Goal: Information Seeking & Learning: Learn about a topic

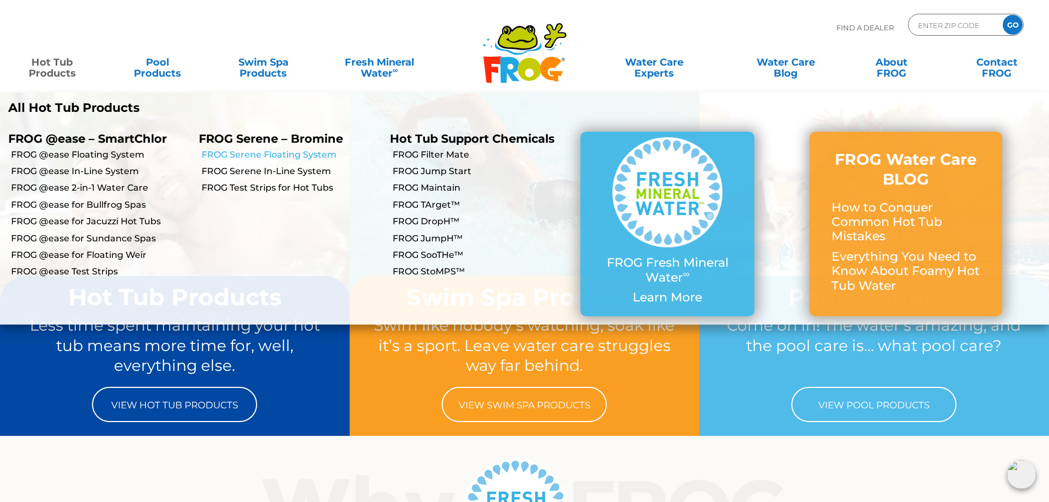
click at [249, 154] on link "FROG Serene Floating System" at bounding box center [292, 155] width 180 height 12
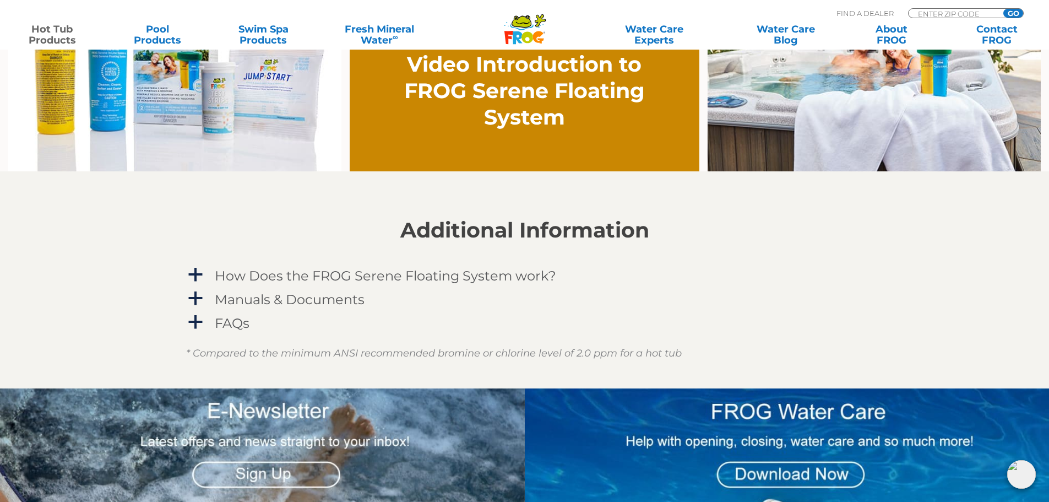
scroll to position [1047, 0]
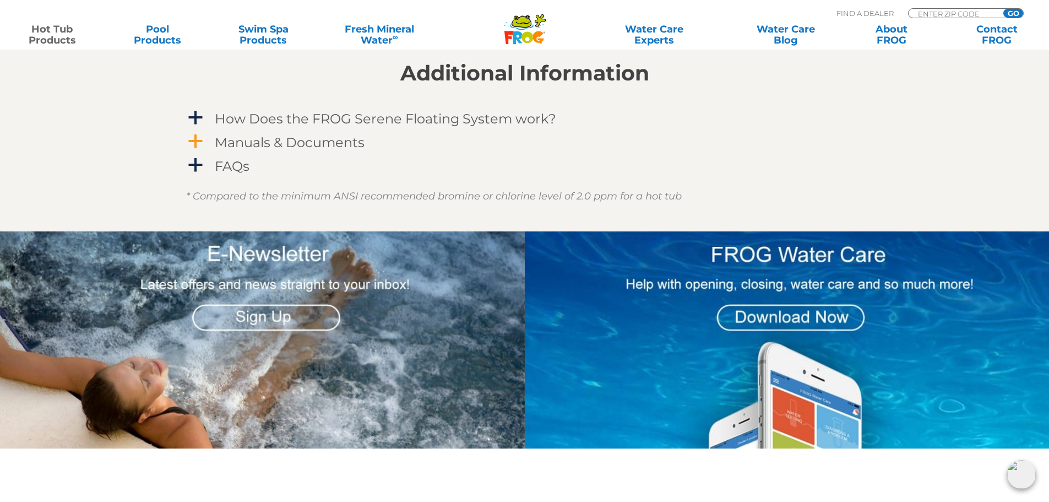
click at [319, 140] on h4 "Manuals & Documents" at bounding box center [290, 142] width 150 height 15
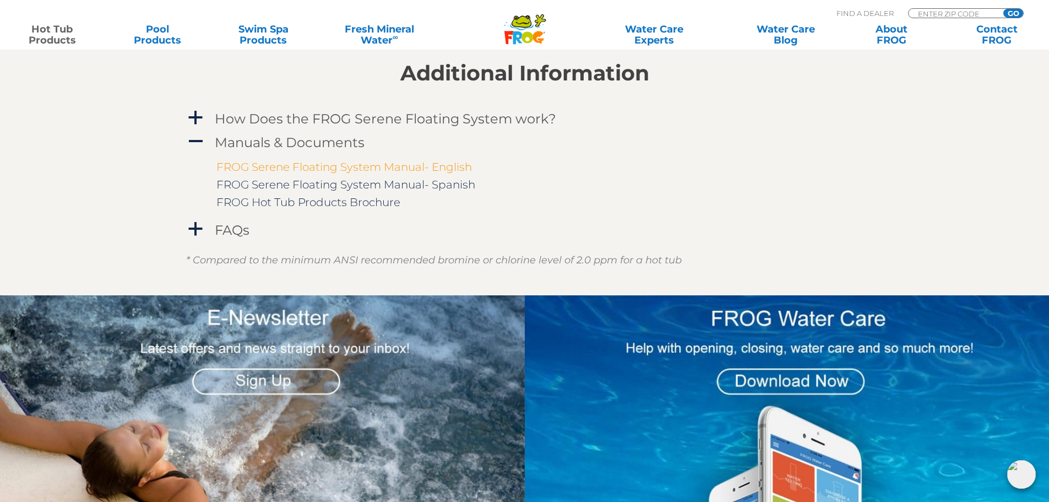
click at [288, 168] on link "FROG Serene Floating System Manual- English" at bounding box center [345, 166] width 256 height 13
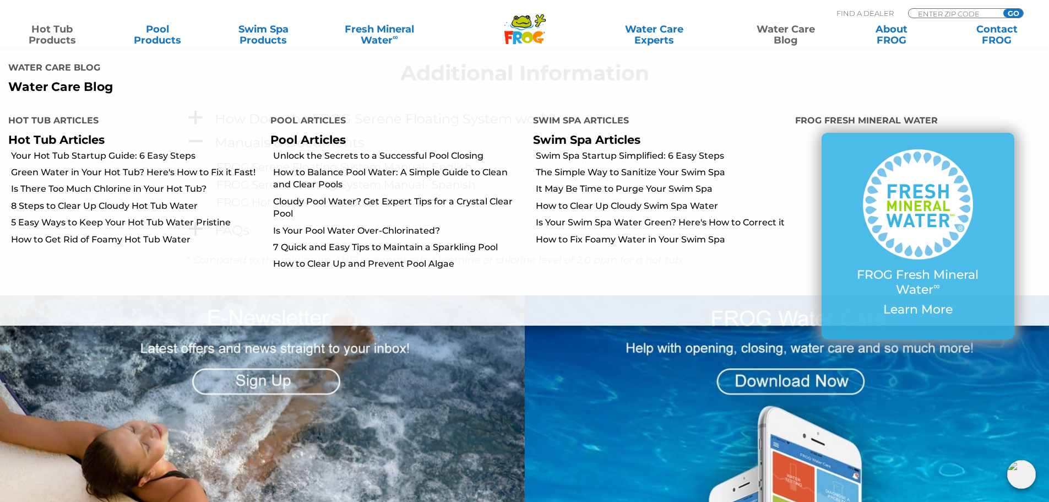
click at [798, 36] on link "Water Care Blog" at bounding box center [786, 35] width 82 height 22
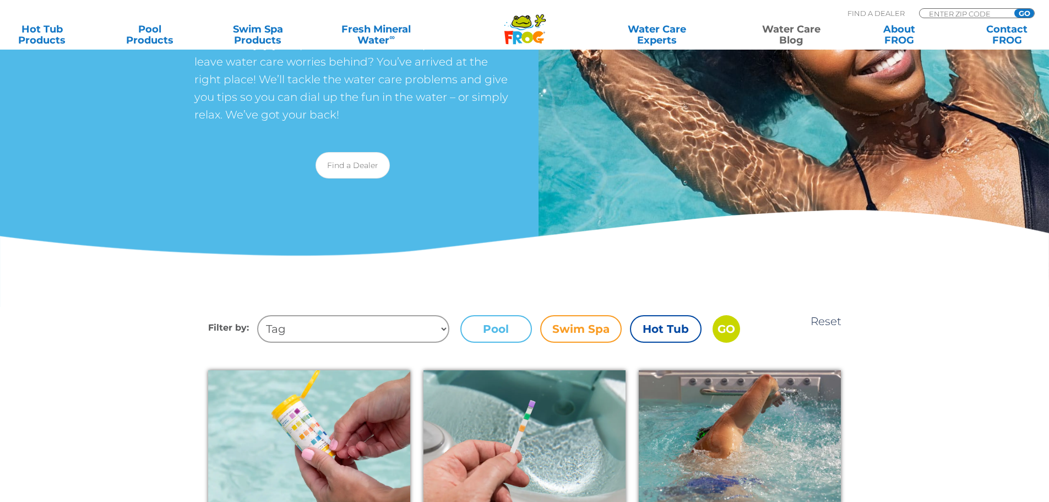
scroll to position [165, 0]
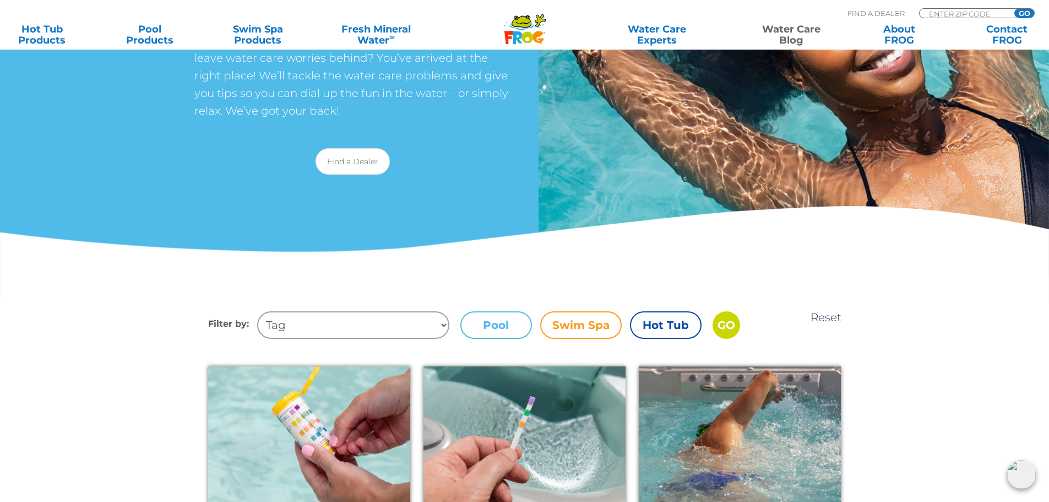
click at [651, 321] on label "Hot Tub" at bounding box center [666, 325] width 72 height 28
click at [0, 0] on input "Hot Tub" at bounding box center [0, 0] width 0 height 0
click at [728, 329] on input "GO" at bounding box center [727, 325] width 28 height 28
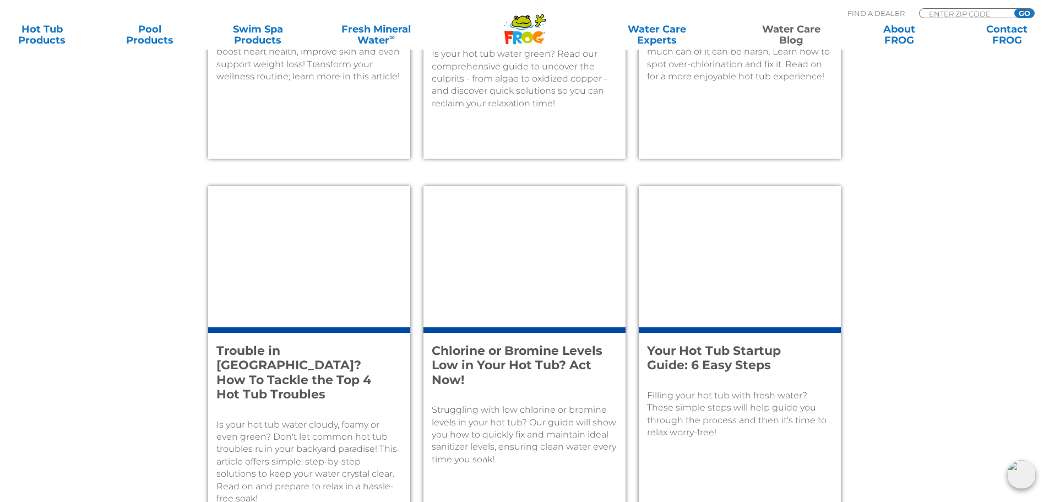
scroll to position [1157, 0]
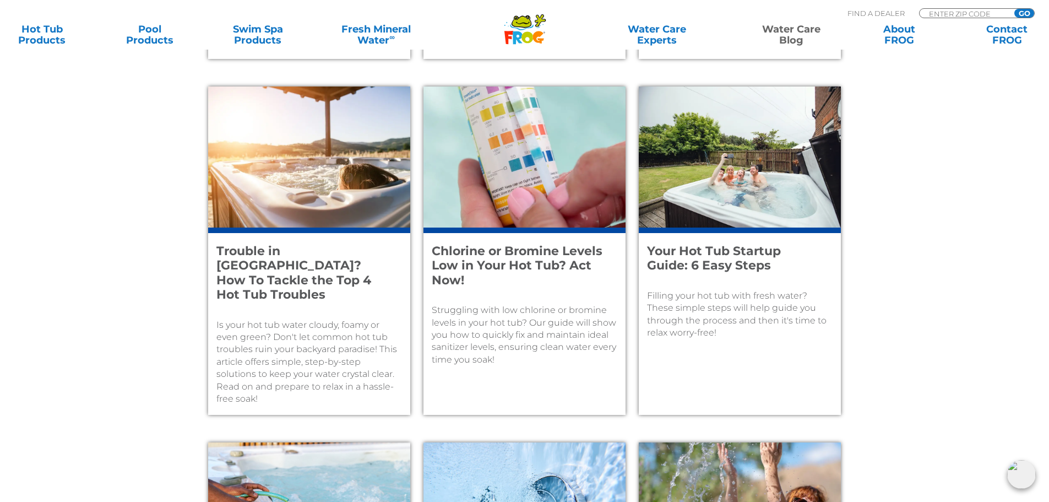
click at [493, 261] on h4 "Chlorine or Bromine Levels Low in Your Hot Tub? Act Now!" at bounding box center [517, 266] width 171 height 44
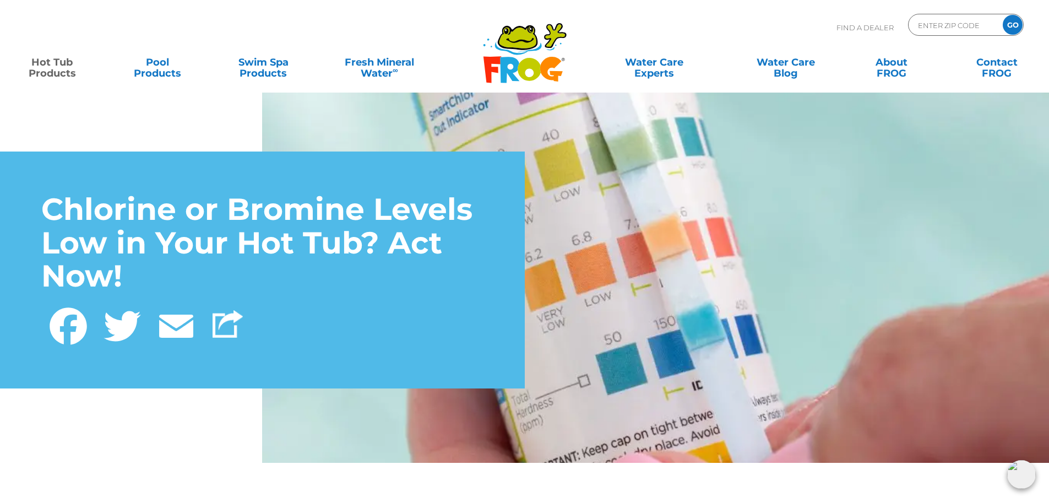
click at [47, 53] on link "Hot Tub Products" at bounding box center [52, 62] width 82 height 22
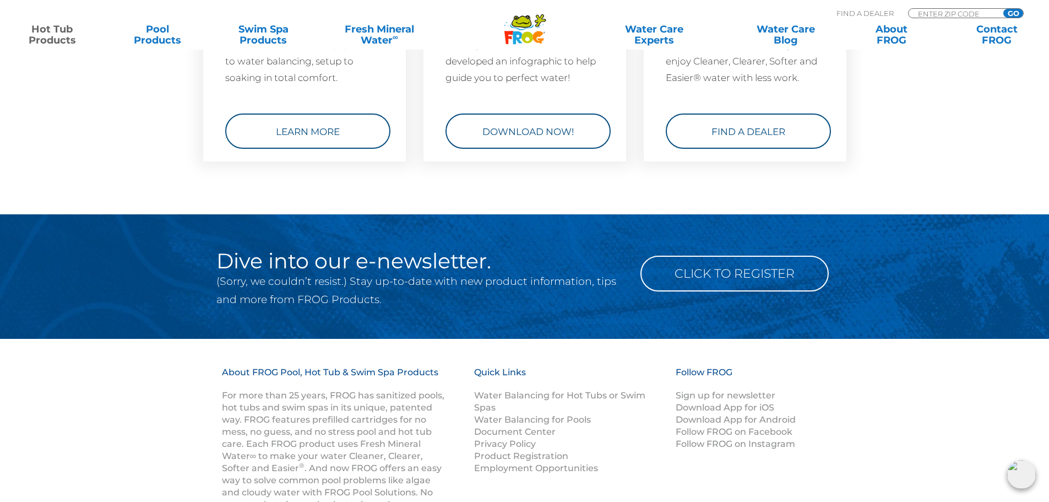
scroll to position [3581, 0]
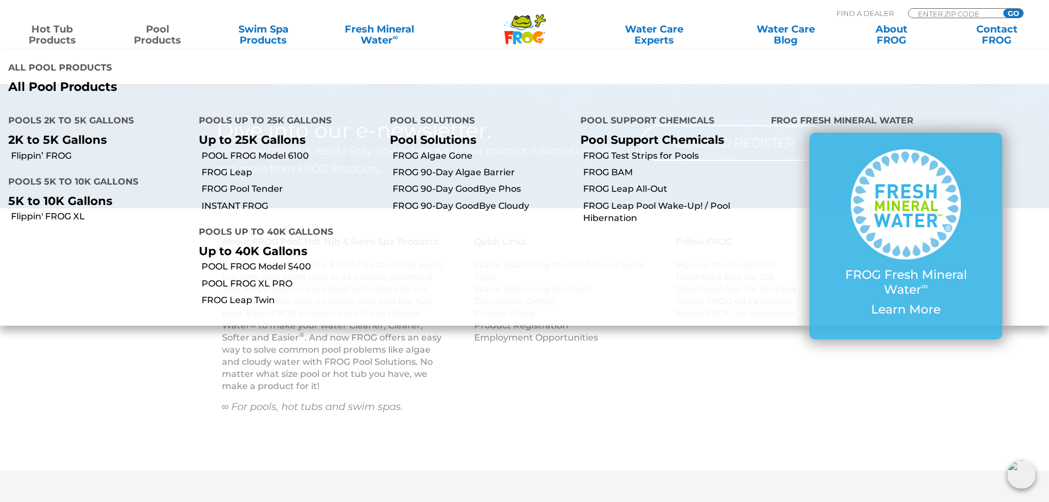
click at [179, 43] on link "Pool Products" at bounding box center [158, 35] width 82 height 22
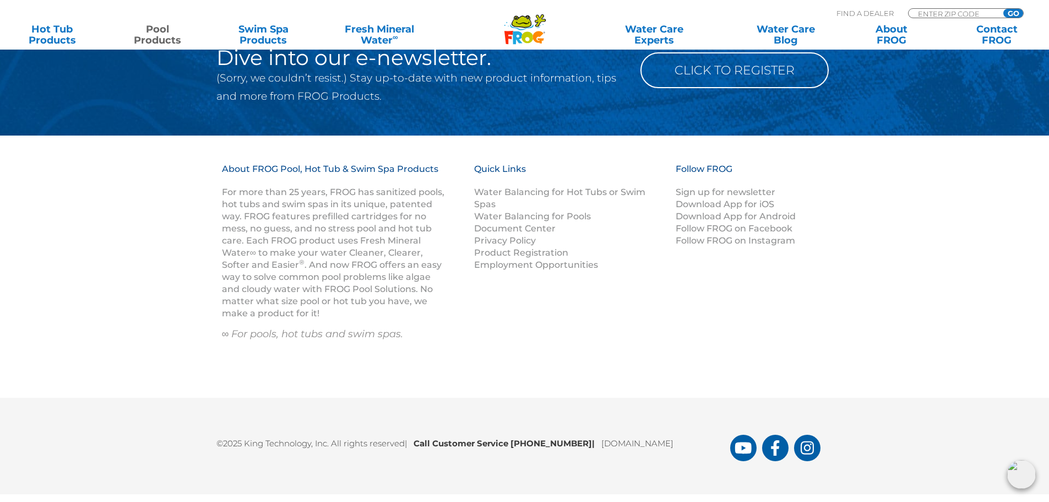
scroll to position [4429, 0]
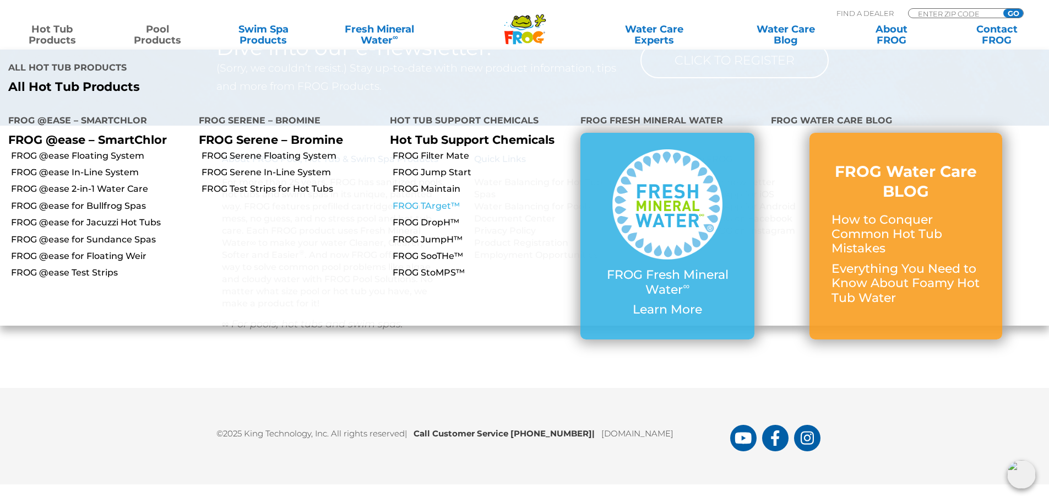
click at [430, 200] on link "FROG TArget™" at bounding box center [483, 206] width 180 height 12
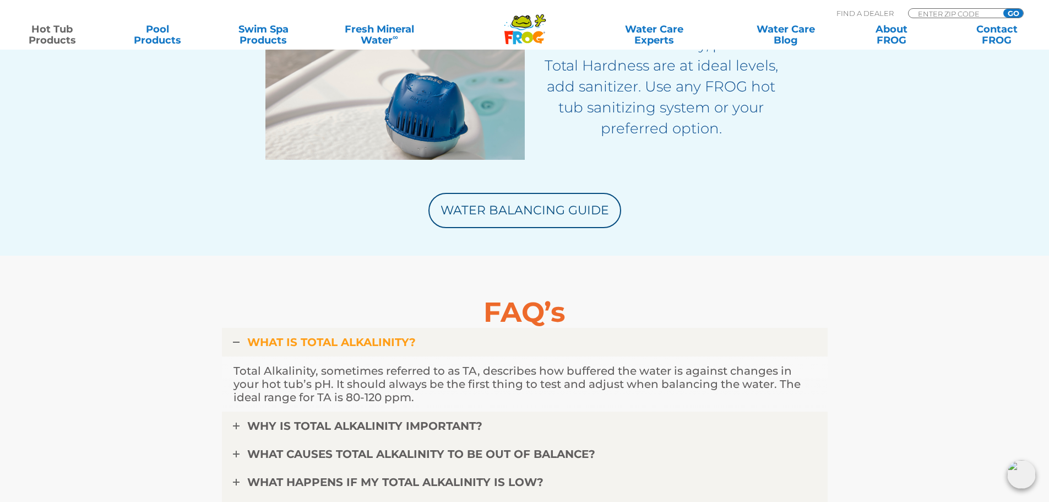
scroll to position [2644, 0]
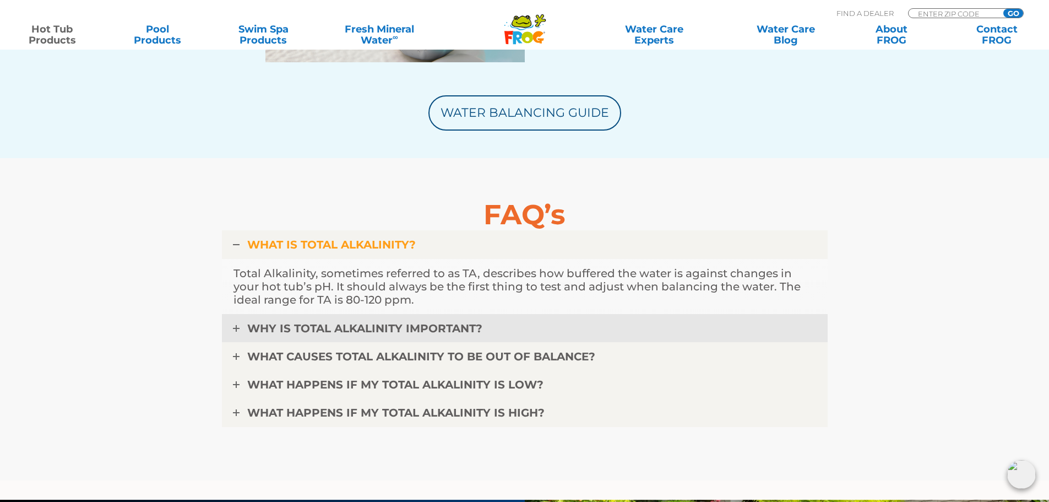
click at [239, 334] on link "WHY IS TOTAL ALKALINITY IMPORTANT?" at bounding box center [525, 328] width 606 height 29
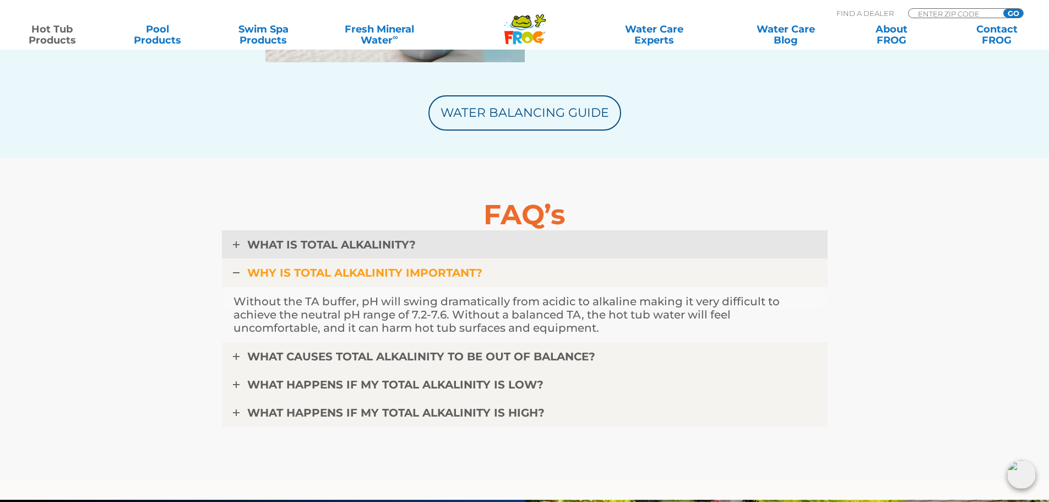
click at [239, 249] on link "WHAT IS TOTAL ALKALINITY?" at bounding box center [525, 244] width 606 height 29
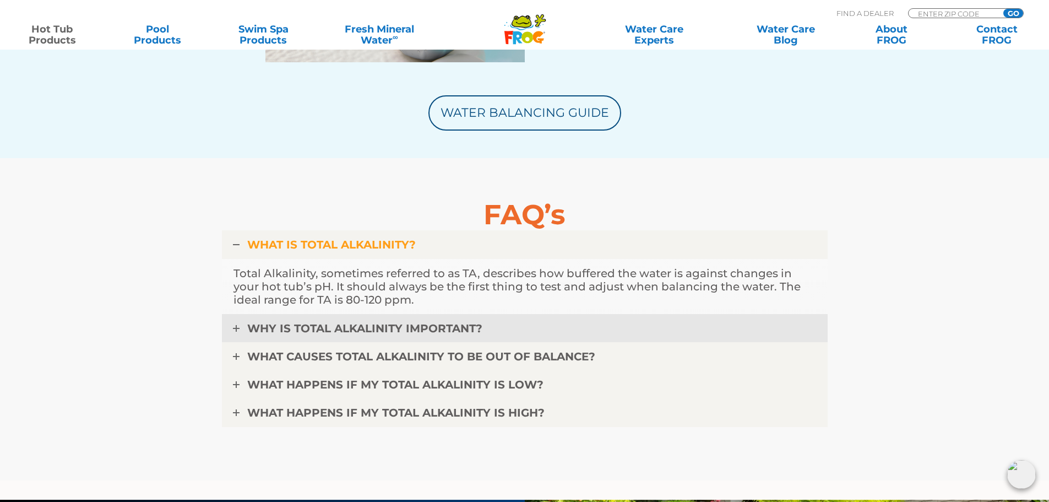
click at [234, 326] on icon at bounding box center [236, 328] width 7 height 7
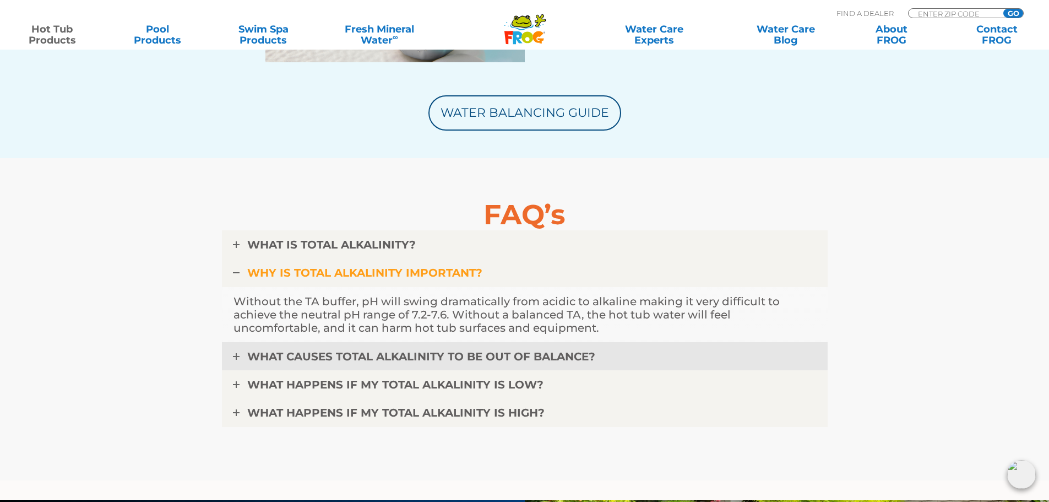
click at [238, 355] on icon at bounding box center [236, 356] width 7 height 7
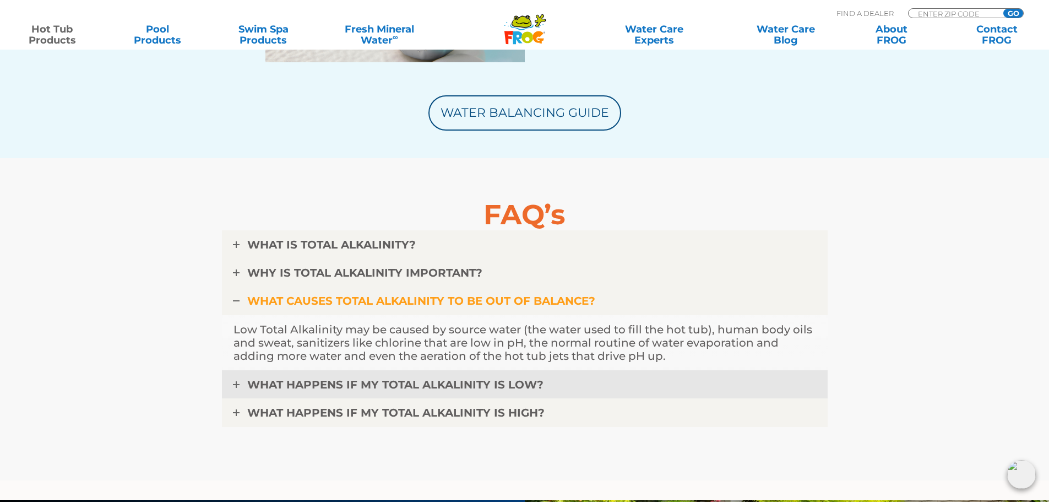
click at [236, 383] on icon at bounding box center [236, 384] width 7 height 7
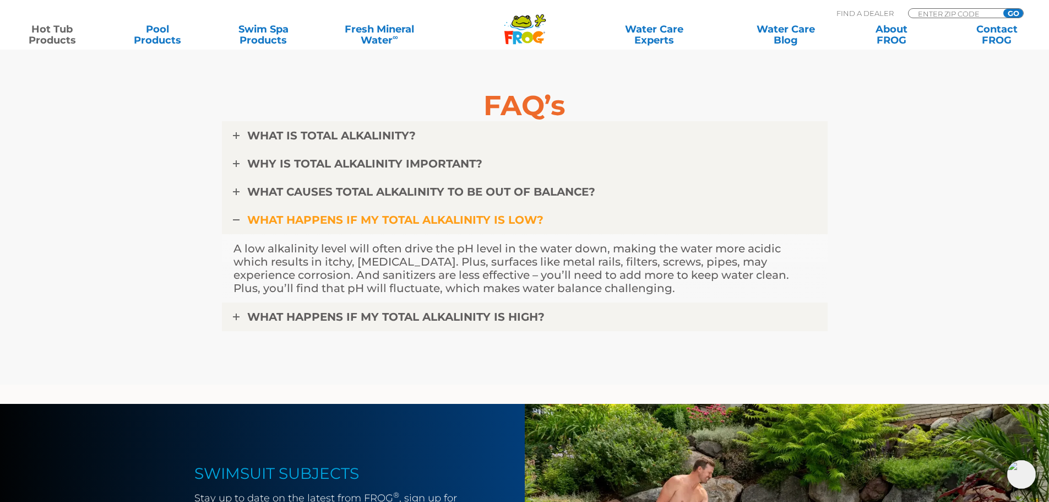
scroll to position [2755, 0]
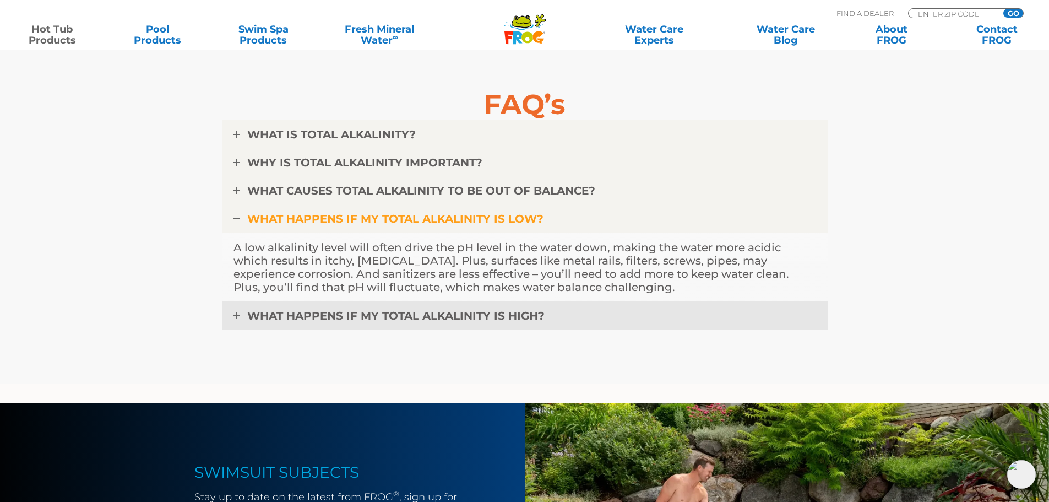
click at [230, 314] on link "WHAT HAPPENS IF MY TOTAL ALKALINITY IS HIGH?" at bounding box center [525, 315] width 606 height 29
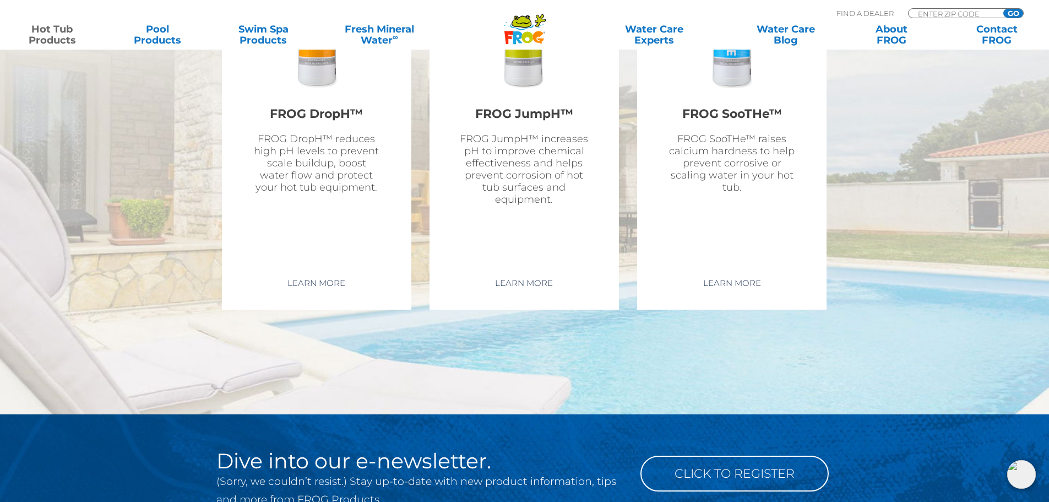
scroll to position [4242, 0]
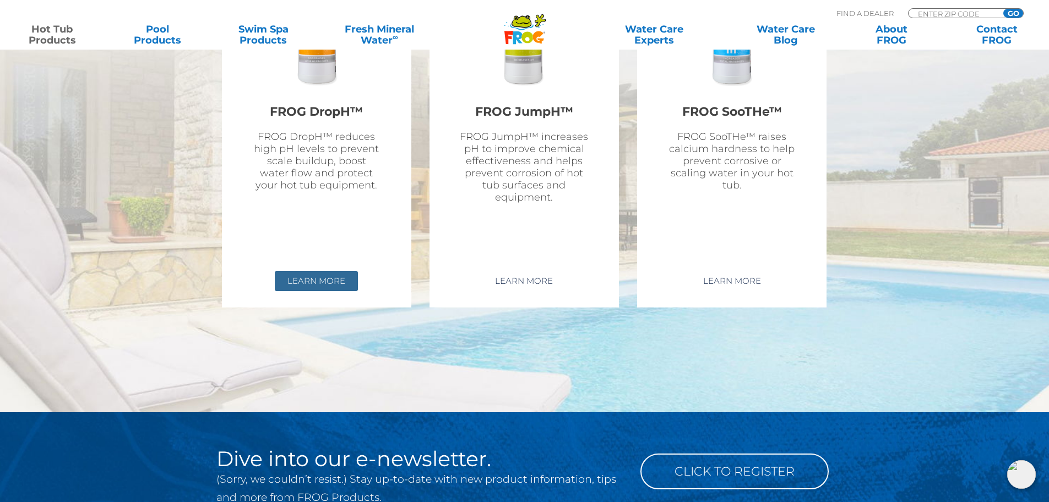
click at [329, 284] on link "Learn More" at bounding box center [316, 281] width 83 height 20
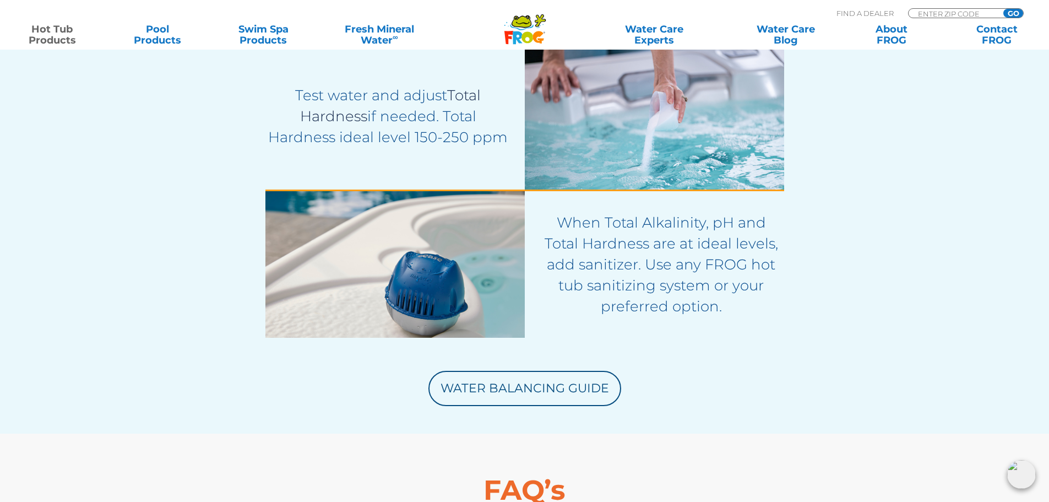
scroll to position [2589, 0]
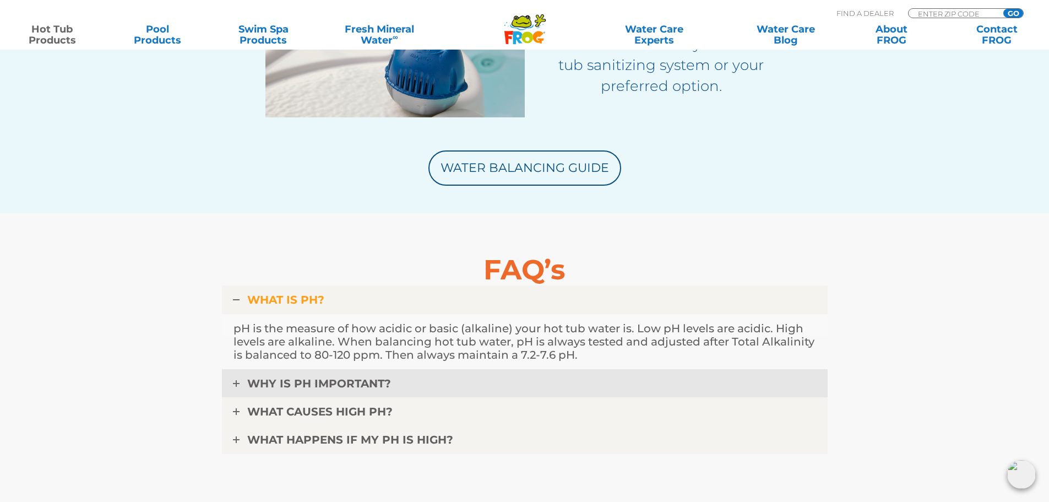
click at [240, 385] on link "WHY IS pH IMPORTANT?" at bounding box center [525, 383] width 606 height 29
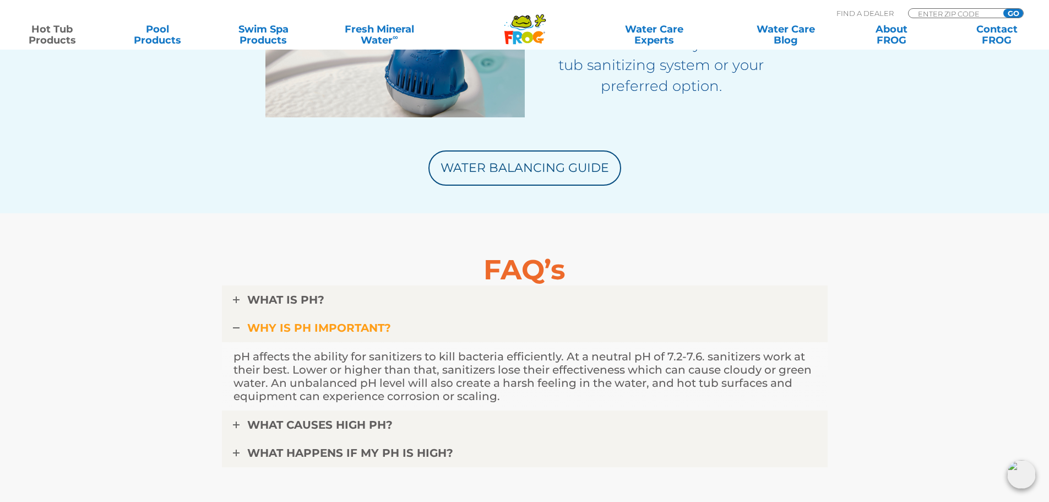
scroll to position [2644, 0]
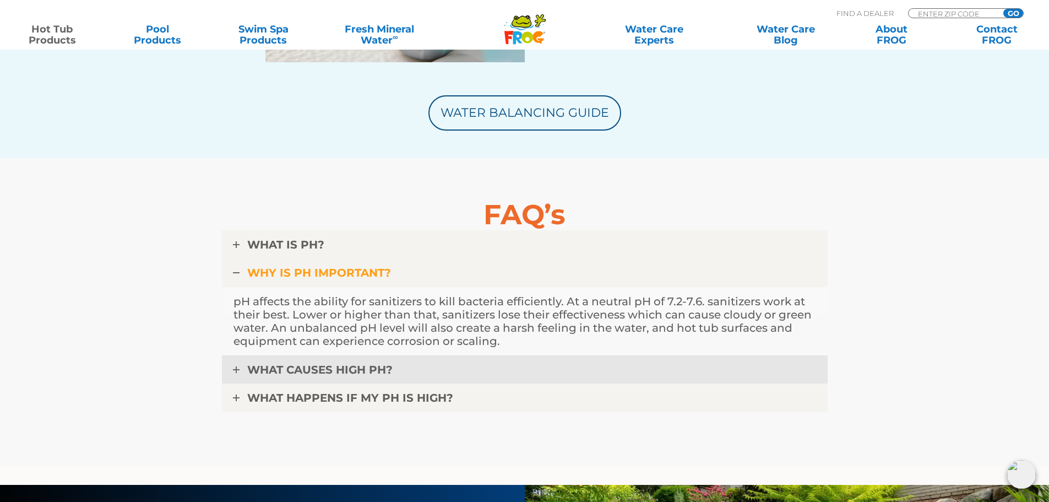
click at [238, 371] on icon at bounding box center [236, 369] width 7 height 7
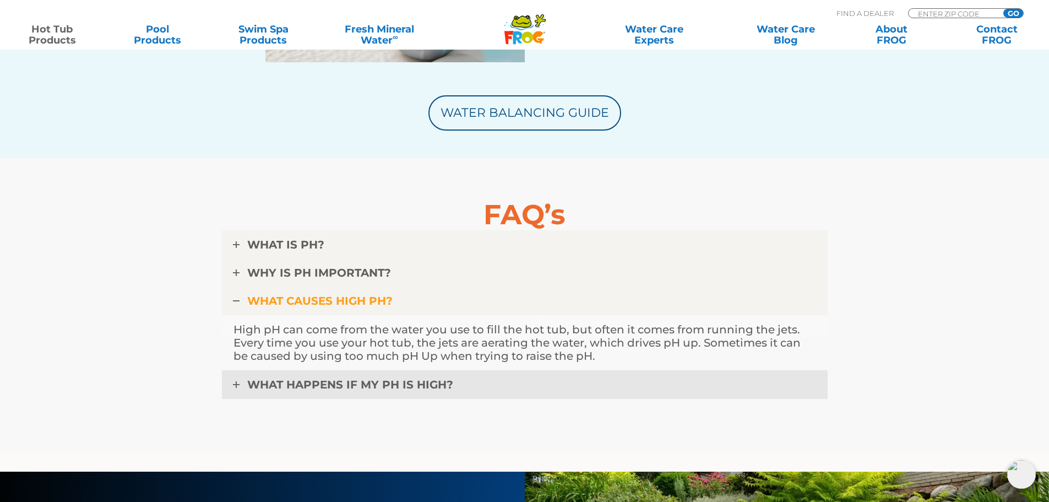
click at [236, 382] on icon at bounding box center [236, 384] width 7 height 7
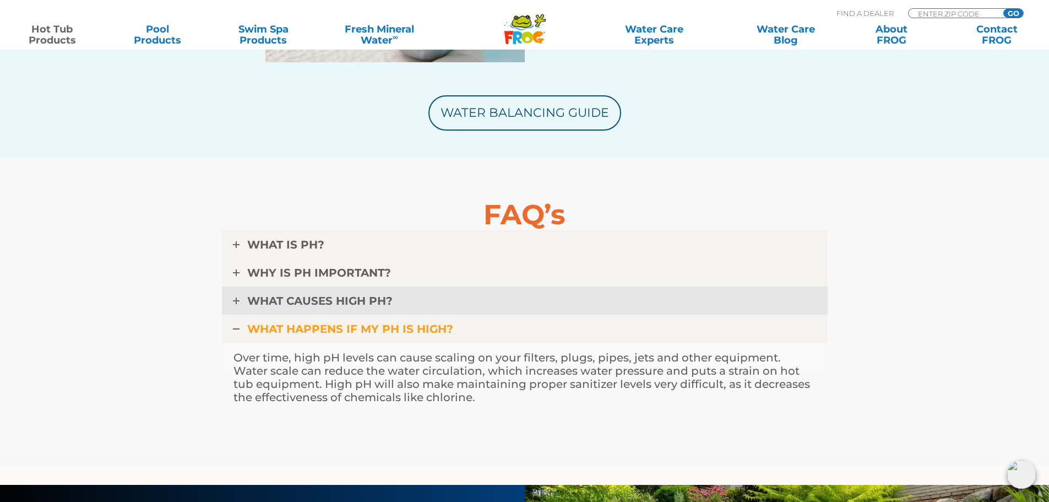
click at [242, 304] on link "WHAT CAUSES HIGH pH?" at bounding box center [525, 300] width 606 height 29
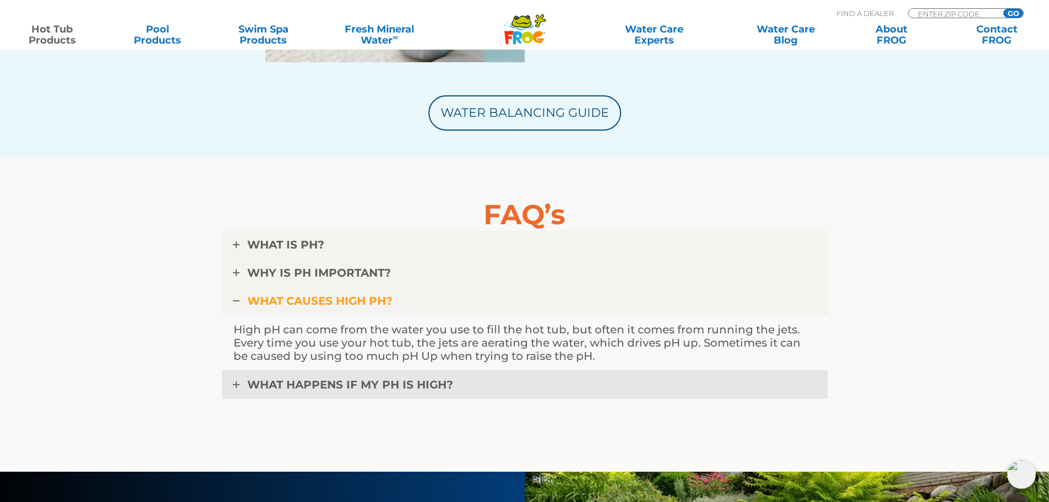
click at [238, 382] on icon at bounding box center [236, 384] width 7 height 7
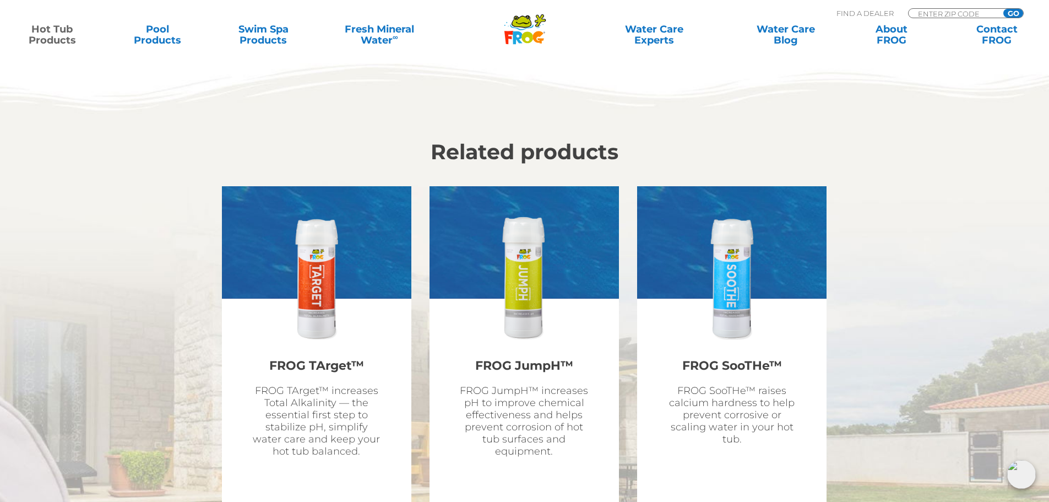
scroll to position [4022, 0]
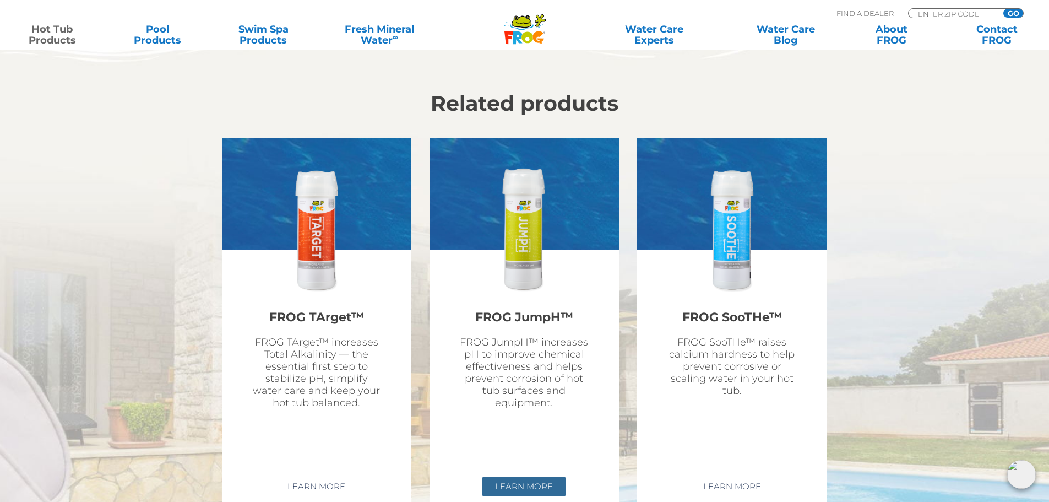
click at [541, 487] on link "Learn More" at bounding box center [524, 487] width 83 height 20
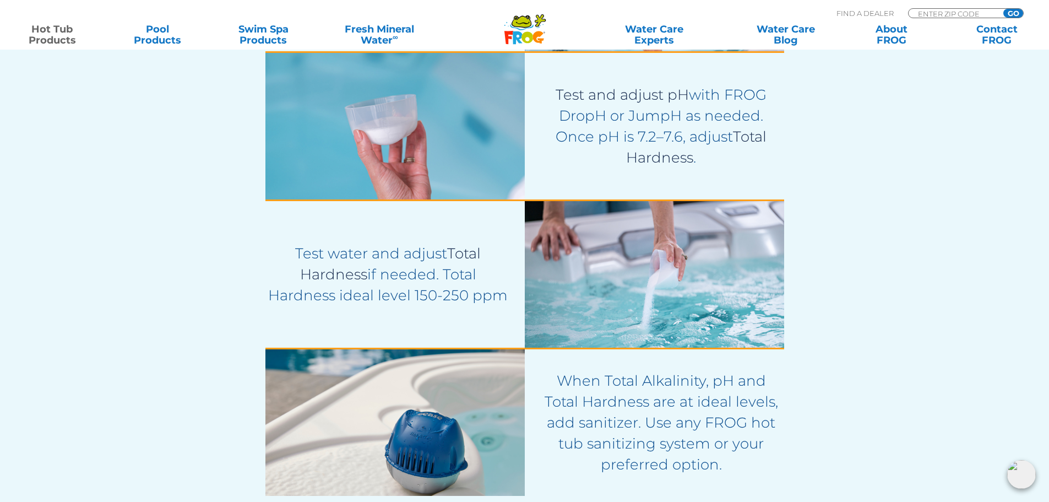
scroll to position [2755, 0]
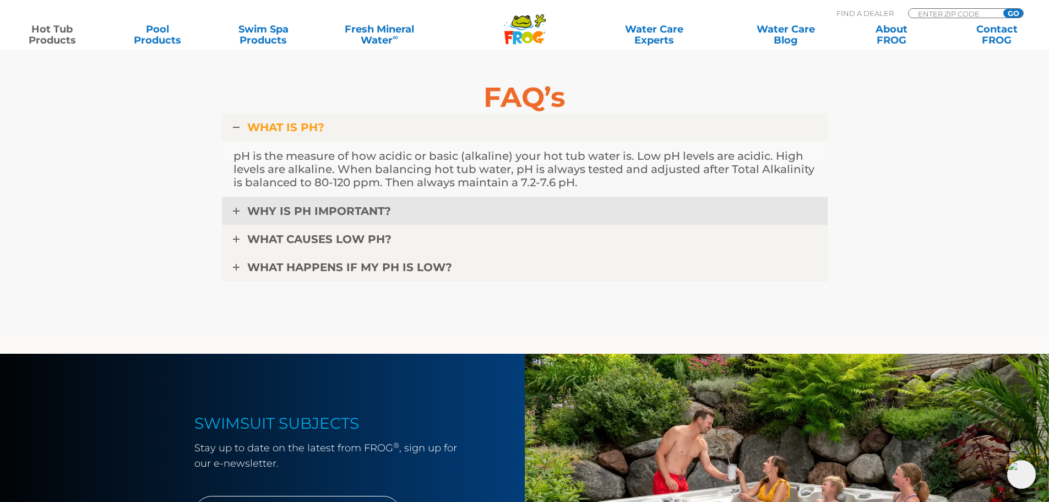
click at [242, 213] on link "WHY IS pH IMPORTANT?" at bounding box center [525, 211] width 606 height 29
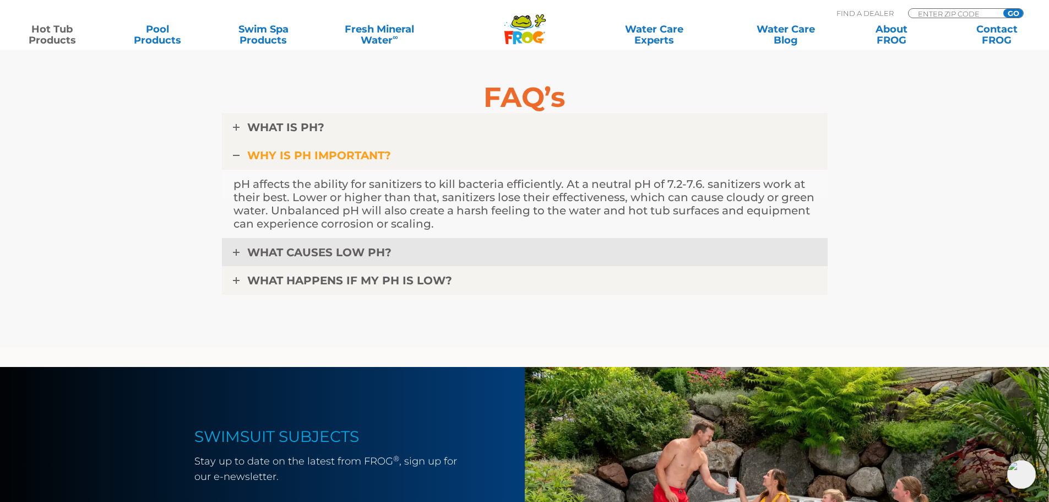
click at [239, 252] on icon at bounding box center [236, 252] width 7 height 7
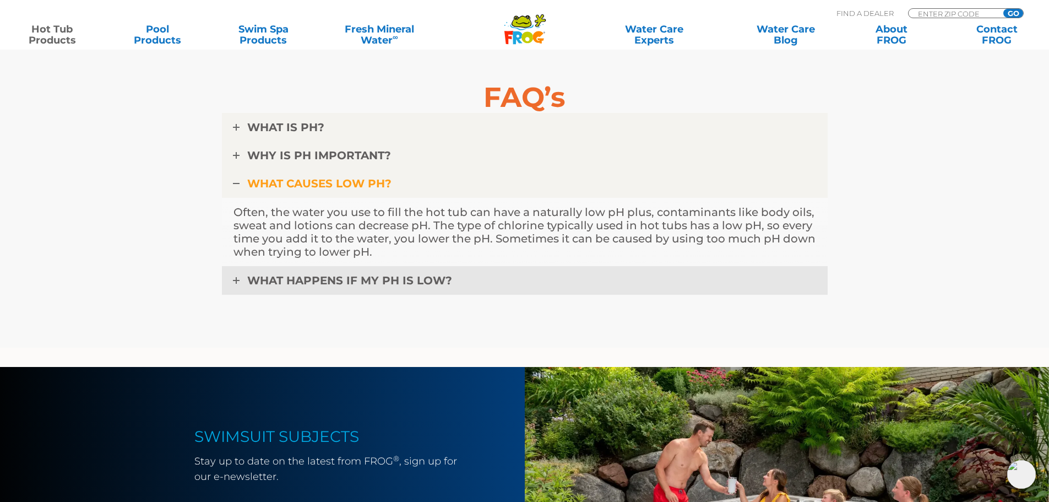
click at [231, 280] on link "WHAT HAPPENS IF MY pH IS LOW?" at bounding box center [525, 280] width 606 height 29
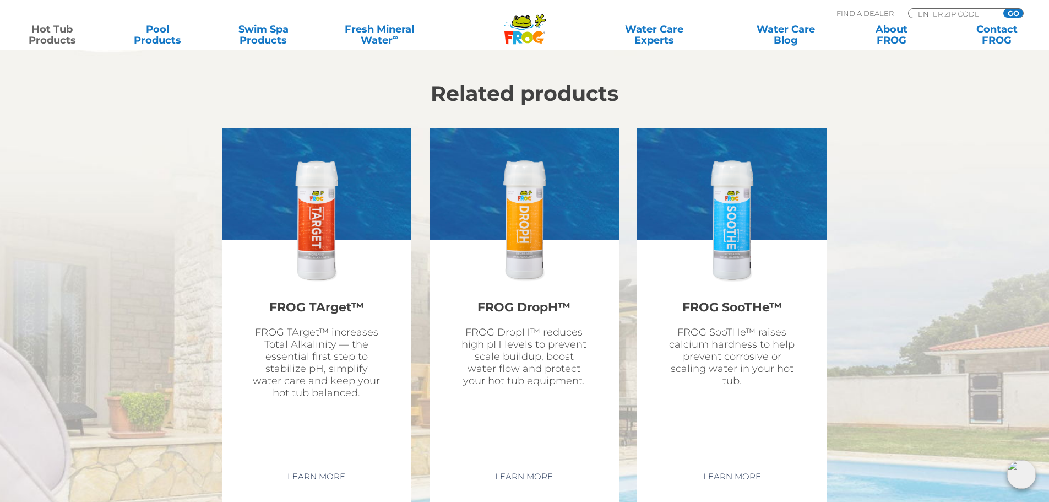
scroll to position [4022, 0]
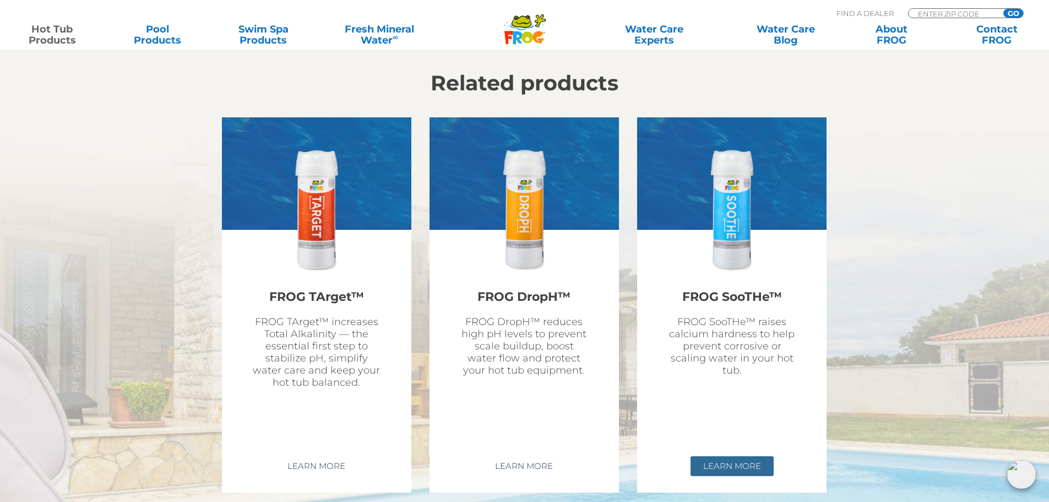
click at [738, 458] on link "Learn More" at bounding box center [732, 466] width 83 height 20
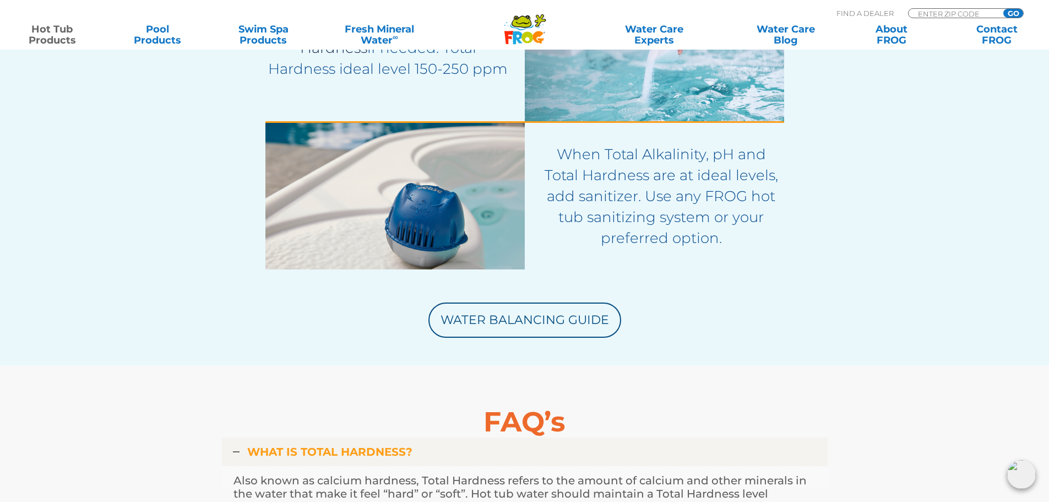
scroll to position [2589, 0]
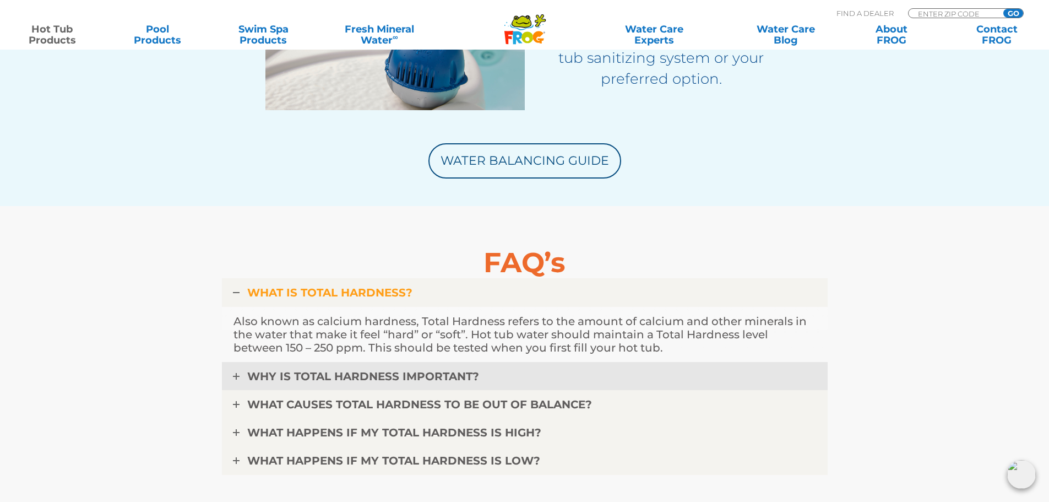
click at [236, 373] on icon at bounding box center [236, 376] width 7 height 7
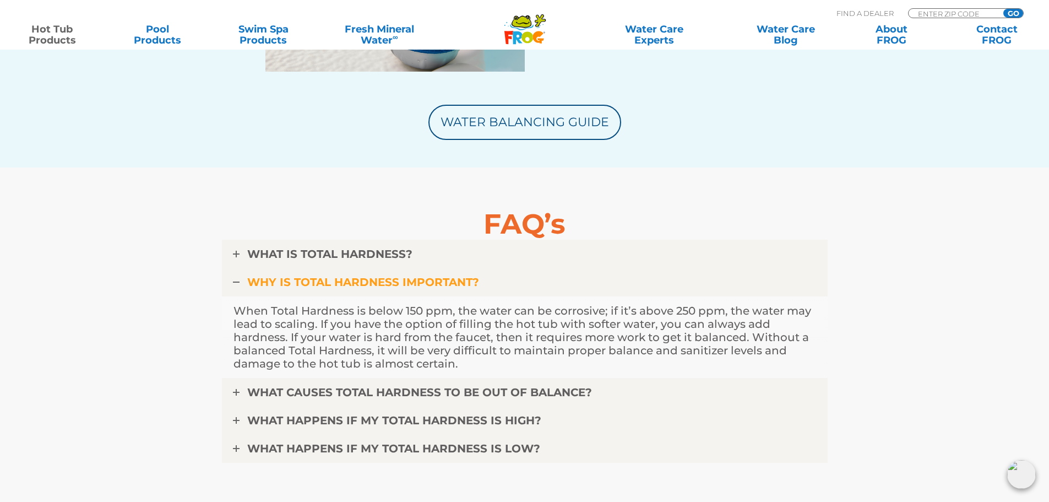
scroll to position [2644, 0]
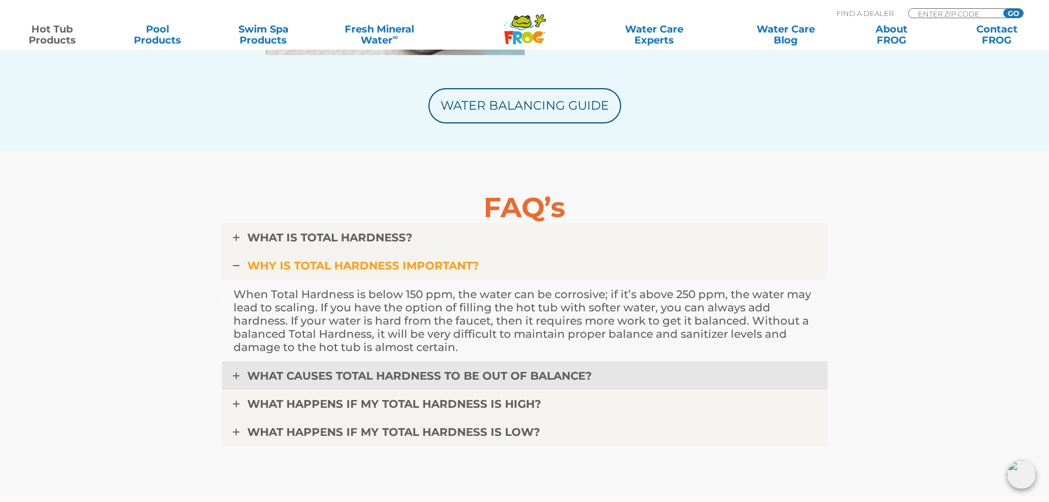
click at [231, 376] on link "WHAT CAUSES TOTAL HARDNESS TO BE OUT OF BALANCE?" at bounding box center [525, 375] width 606 height 29
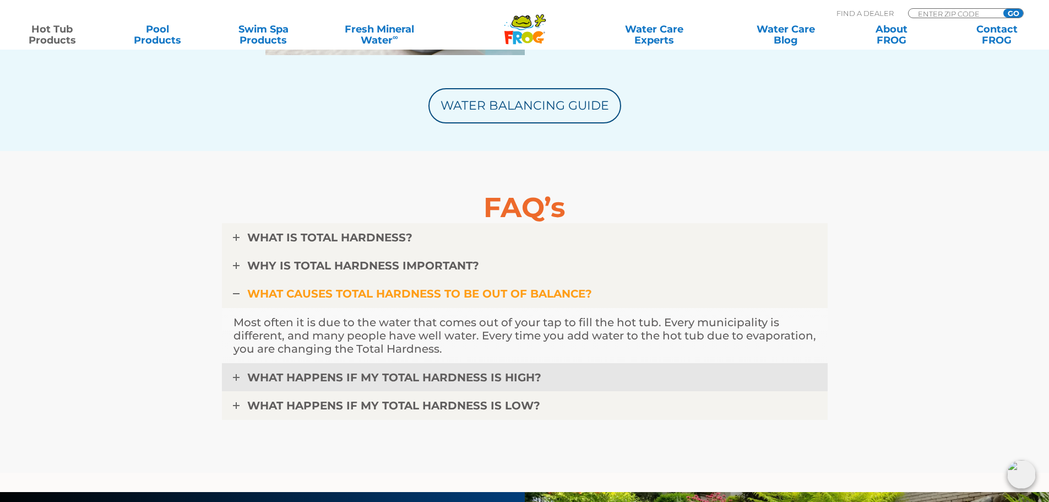
click at [229, 372] on link "WHAT HAPPENS IF MY TOTAL HARDNESS IS HIGH?" at bounding box center [525, 377] width 606 height 29
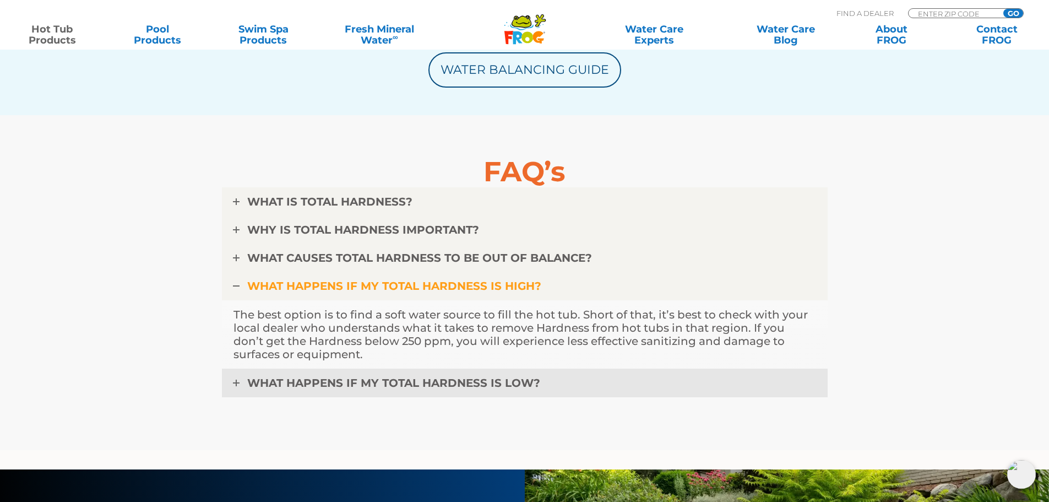
scroll to position [2699, 0]
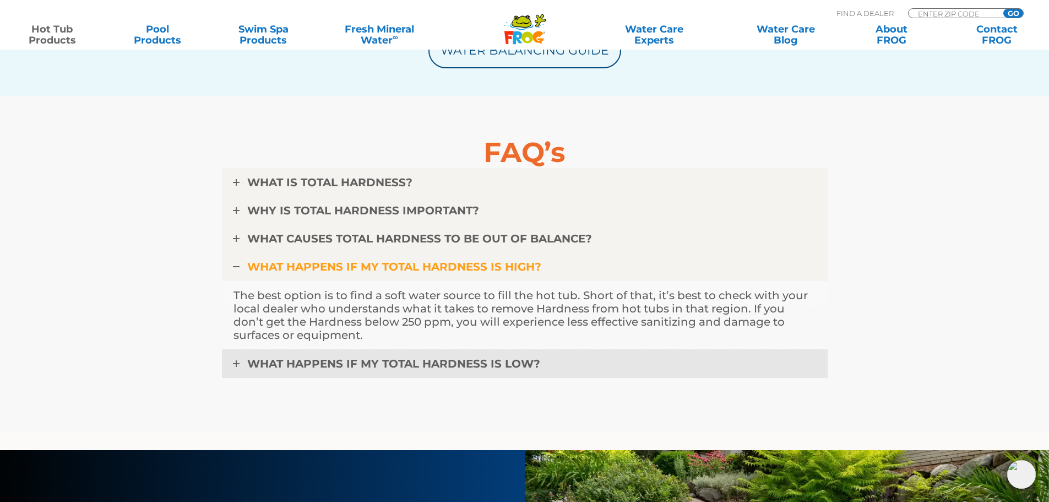
click at [231, 359] on link "WHAT HAPPENS IF MY TOTAL HARDNESS IS LOW?" at bounding box center [525, 363] width 606 height 29
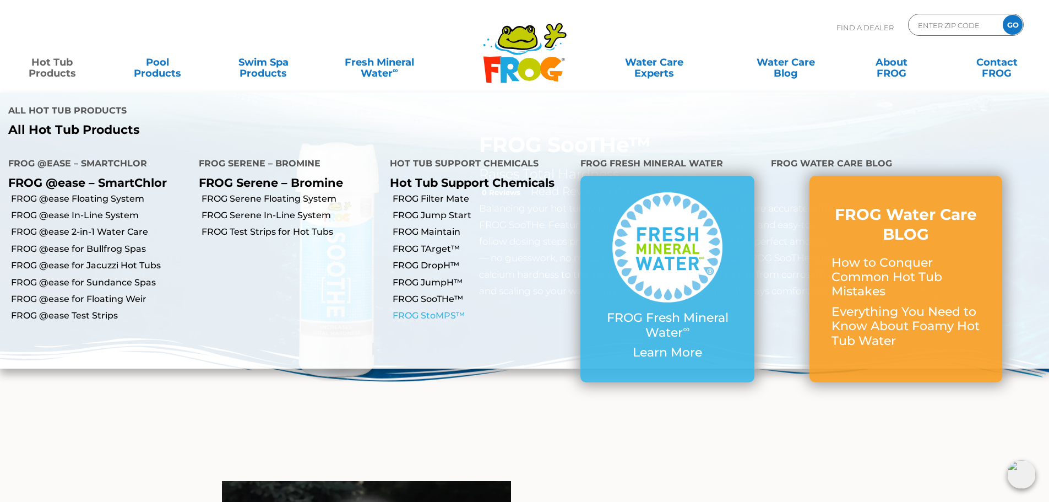
click at [432, 310] on link "FROG StoMPS™" at bounding box center [483, 316] width 180 height 12
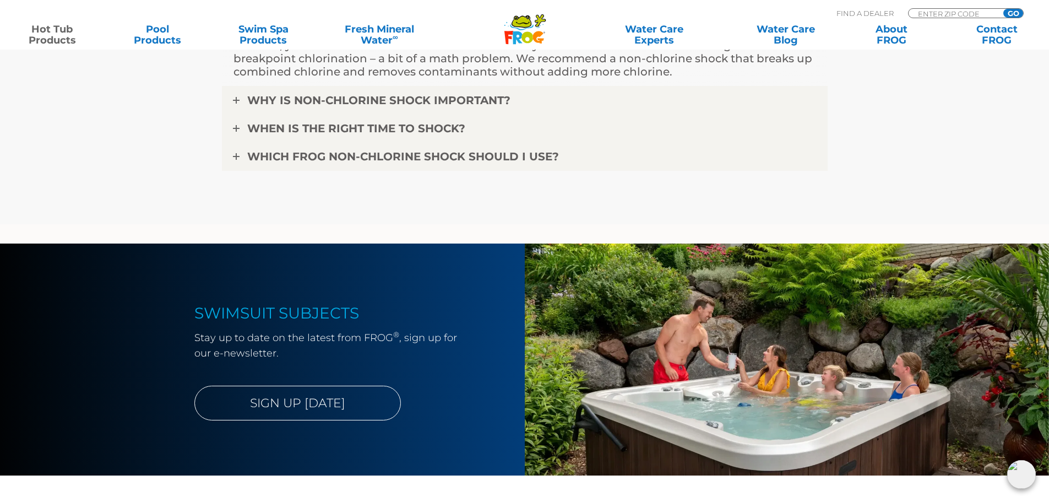
scroll to position [2534, 0]
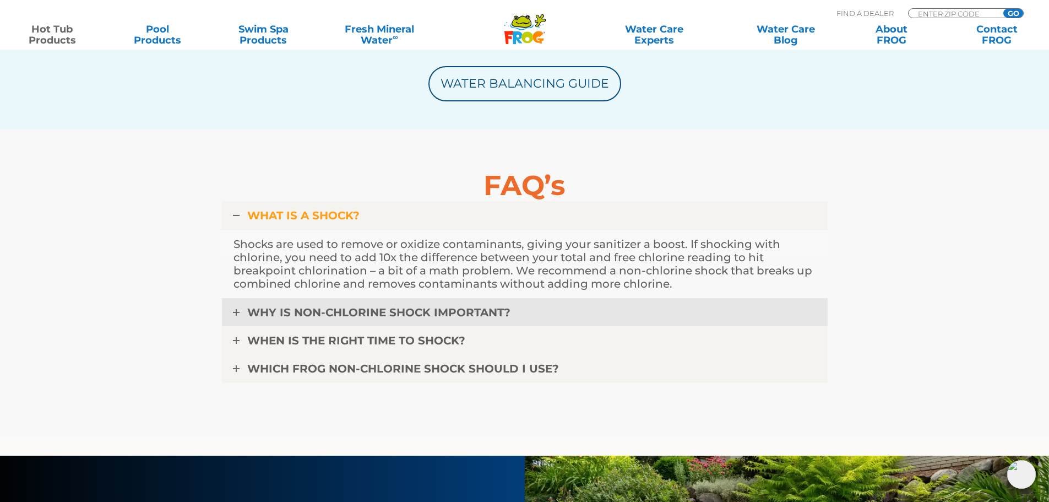
click at [234, 313] on icon at bounding box center [236, 312] width 7 height 7
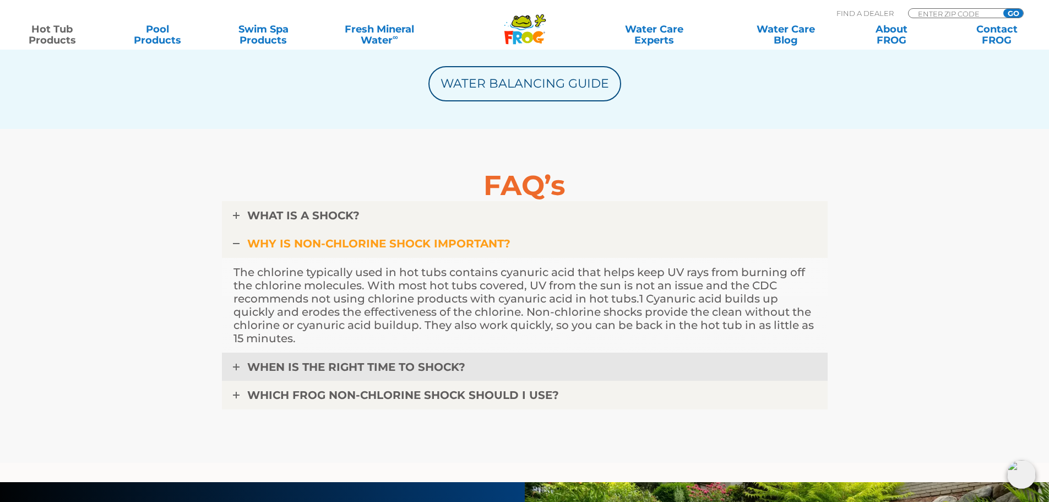
click at [233, 365] on icon at bounding box center [236, 367] width 7 height 7
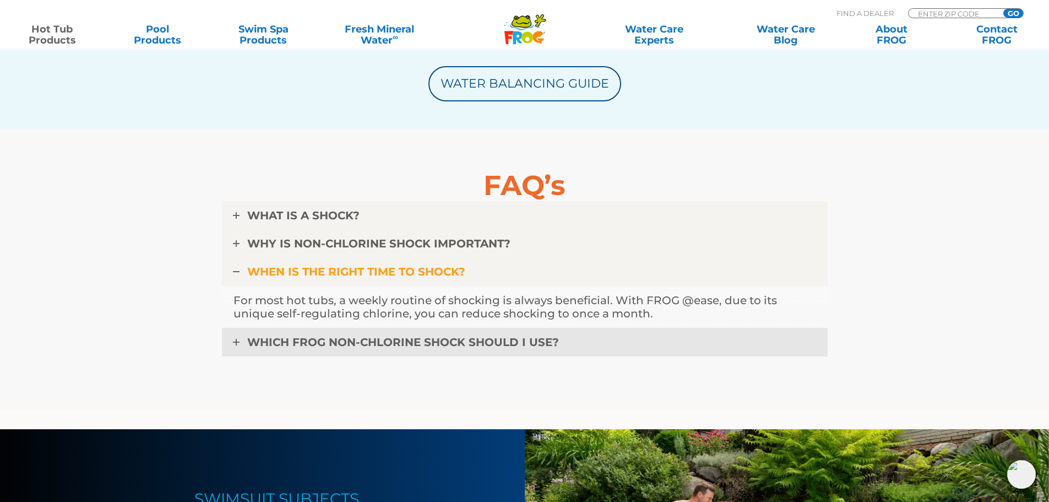
click at [236, 344] on icon at bounding box center [236, 342] width 7 height 7
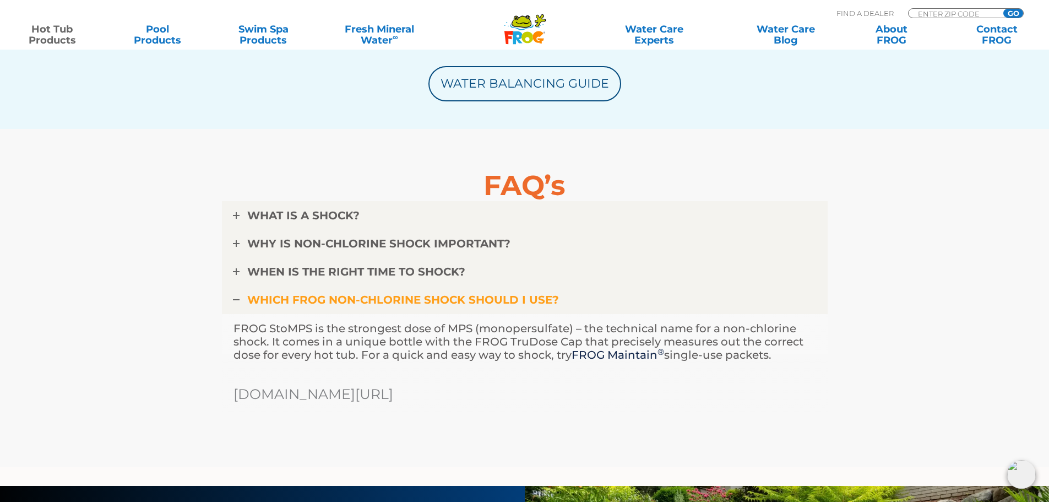
click at [416, 401] on h6 "cdc.gov/healthywater/swimming/residential/disinfection-testing.htmlCynuric" at bounding box center [525, 394] width 583 height 17
click at [486, 393] on h6 "cdc.gov/healthywater/swimming/residential/disinfection-testing.htmlCynuric" at bounding box center [525, 394] width 583 height 17
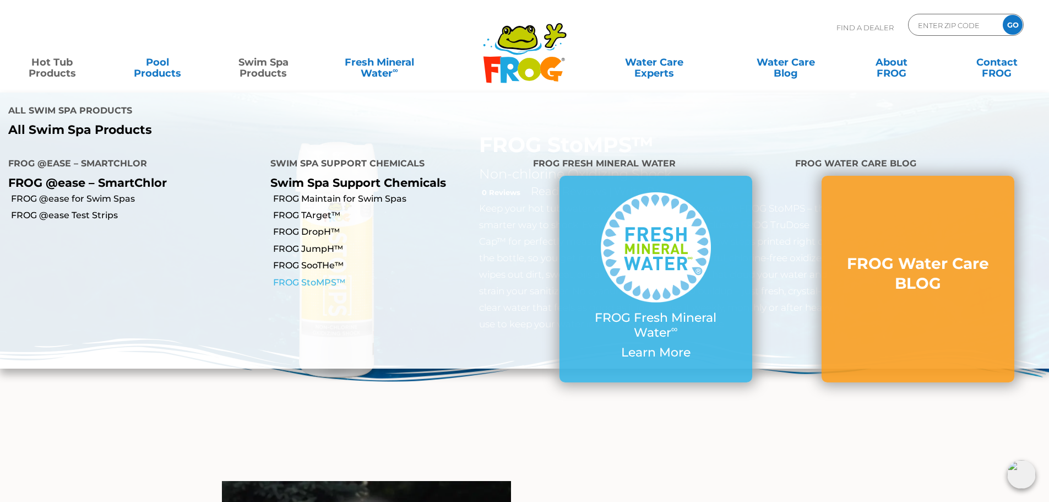
click at [315, 277] on link "FROG StoMPS™" at bounding box center [398, 283] width 251 height 12
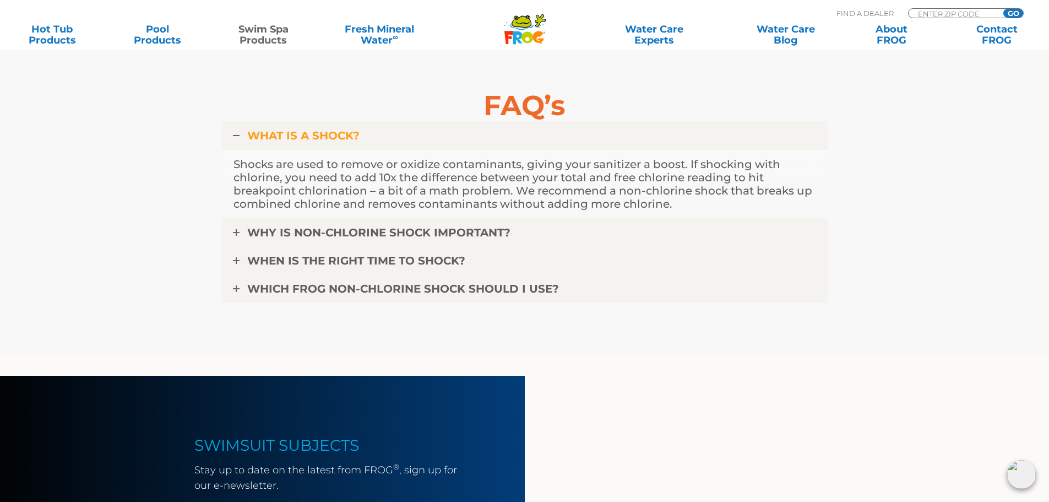
scroll to position [2644, 0]
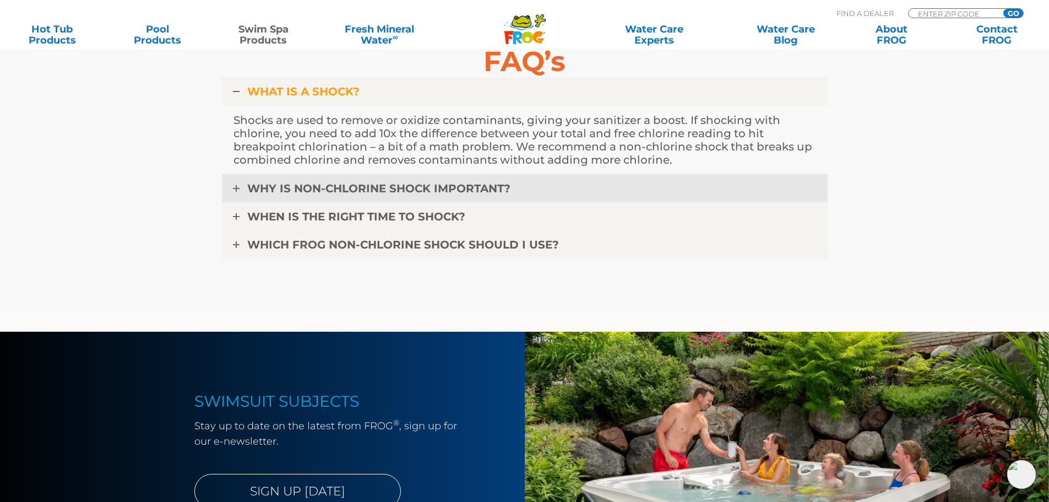
click at [245, 189] on link "WHY IS NON-CHLORINE SHOCK IMPORTANT?" at bounding box center [525, 188] width 606 height 29
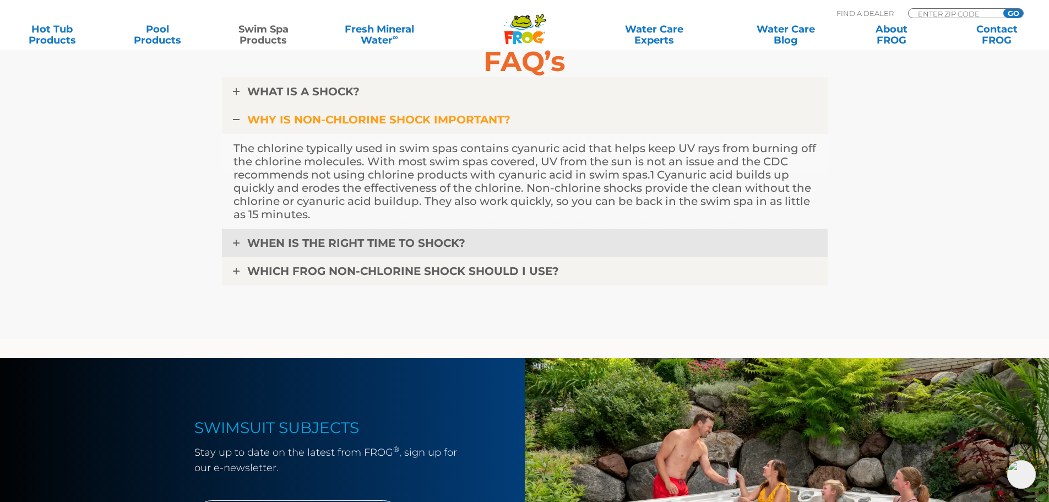
click at [239, 244] on icon at bounding box center [236, 243] width 7 height 7
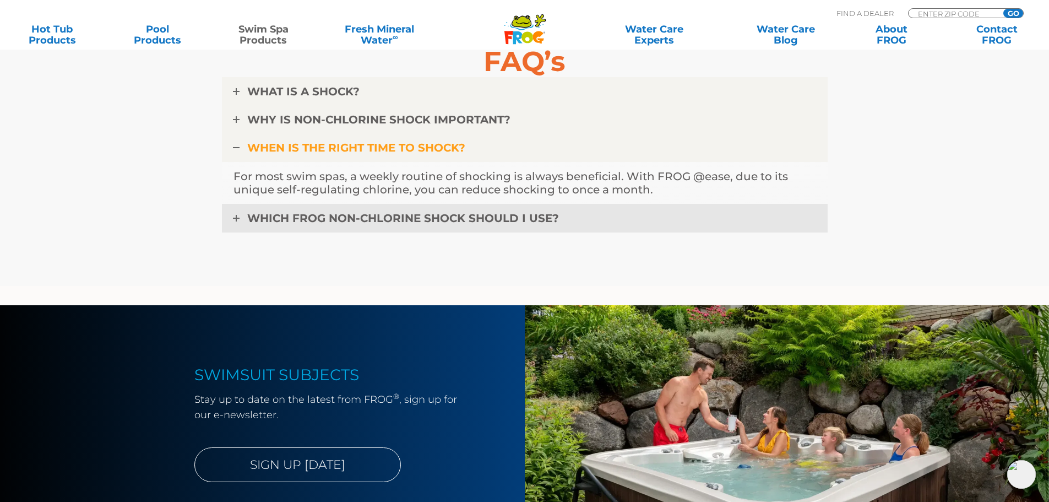
click at [237, 220] on icon at bounding box center [236, 218] width 7 height 7
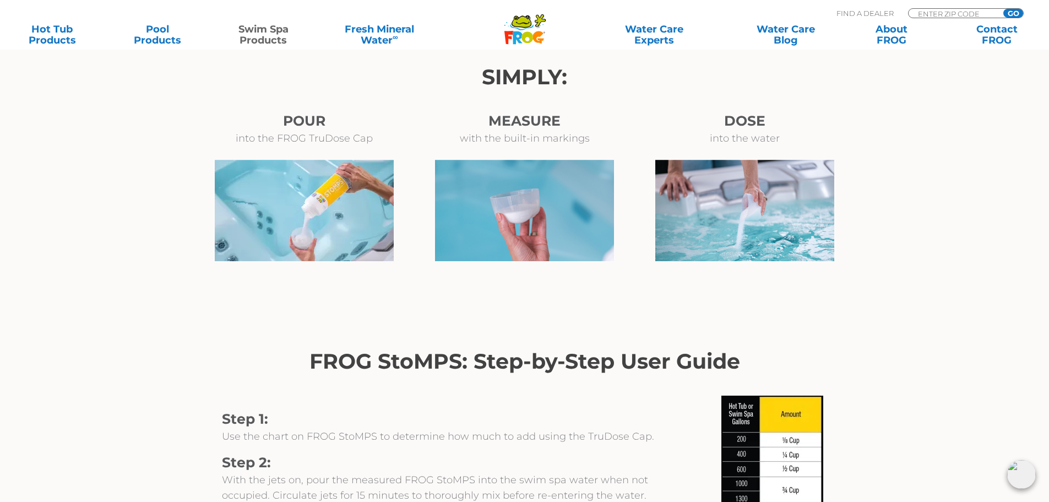
scroll to position [716, 0]
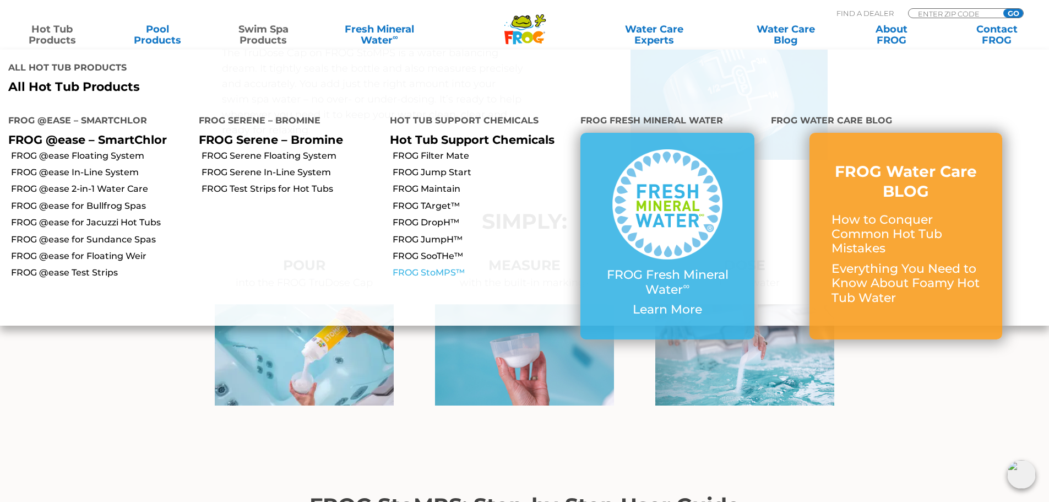
click at [451, 267] on link "FROG StoMPS™" at bounding box center [483, 273] width 180 height 12
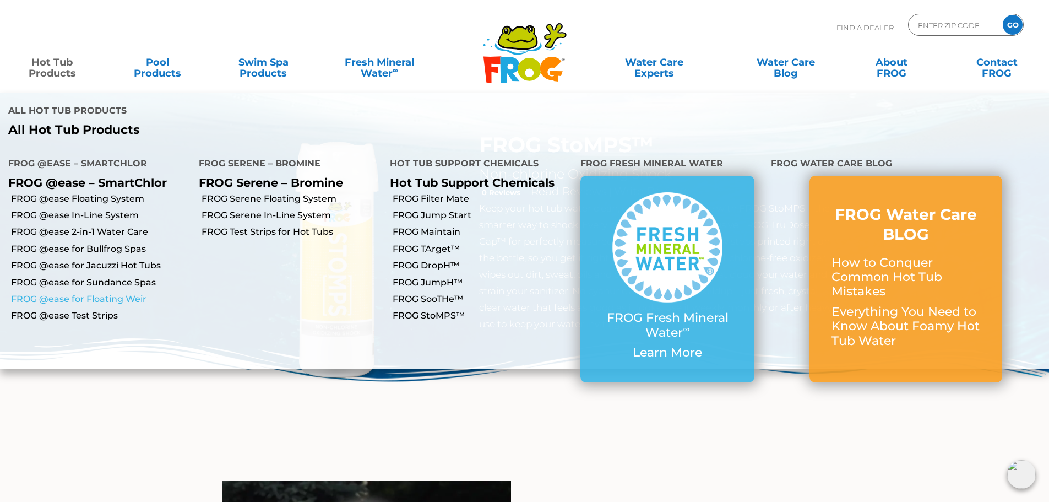
click at [56, 293] on link "FROG @ease for Floating Weir" at bounding box center [101, 299] width 180 height 12
